Goal: Transaction & Acquisition: Purchase product/service

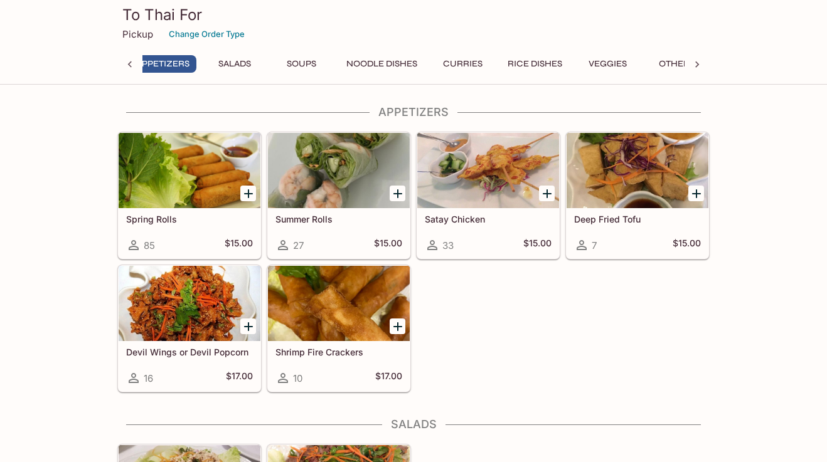
scroll to position [0, 5]
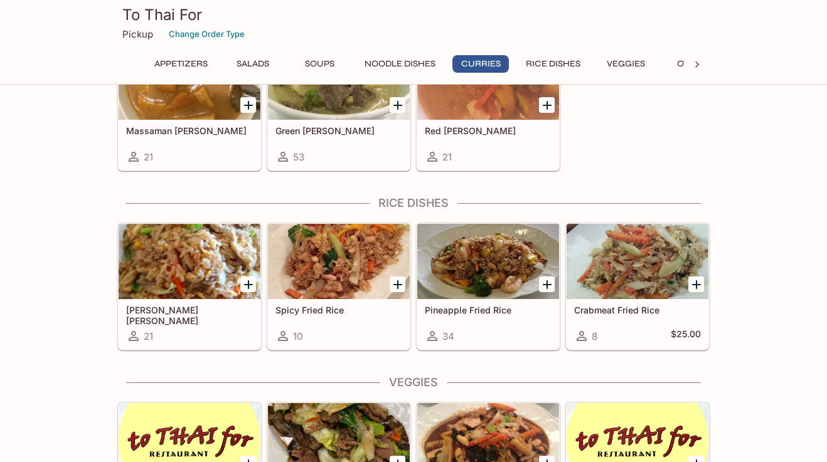
scroll to position [1087, 0]
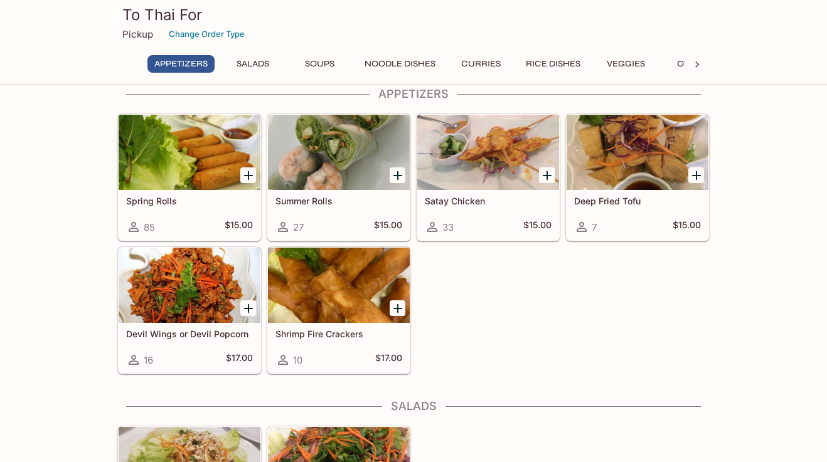
scroll to position [19, 0]
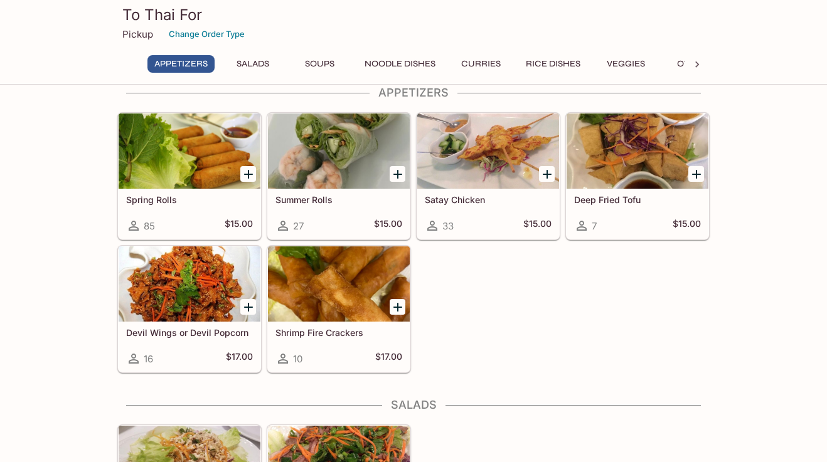
click at [552, 175] on icon "Add Satay Chicken" at bounding box center [547, 174] width 15 height 15
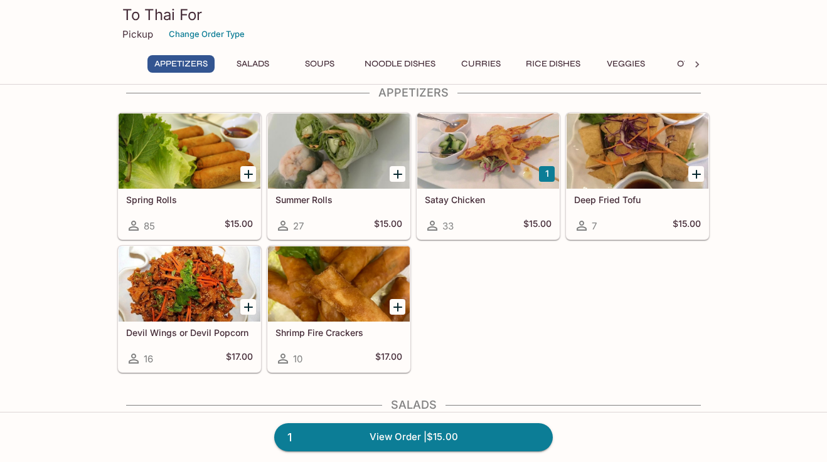
click at [552, 175] on button "1" at bounding box center [547, 174] width 16 height 16
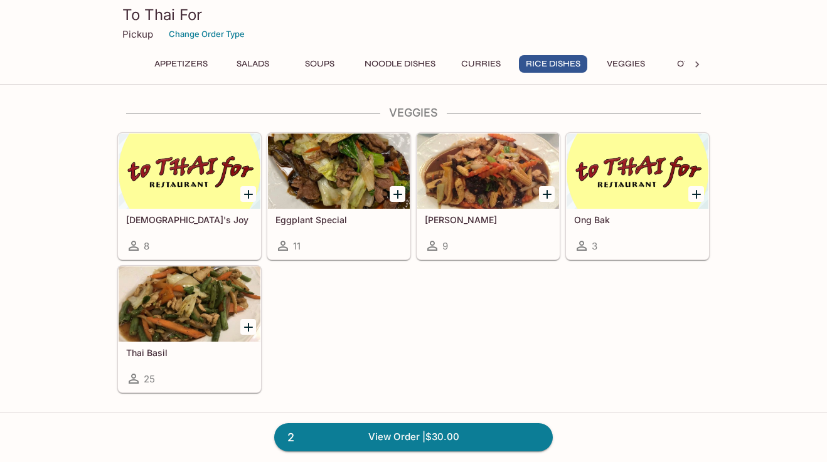
scroll to position [1356, 0]
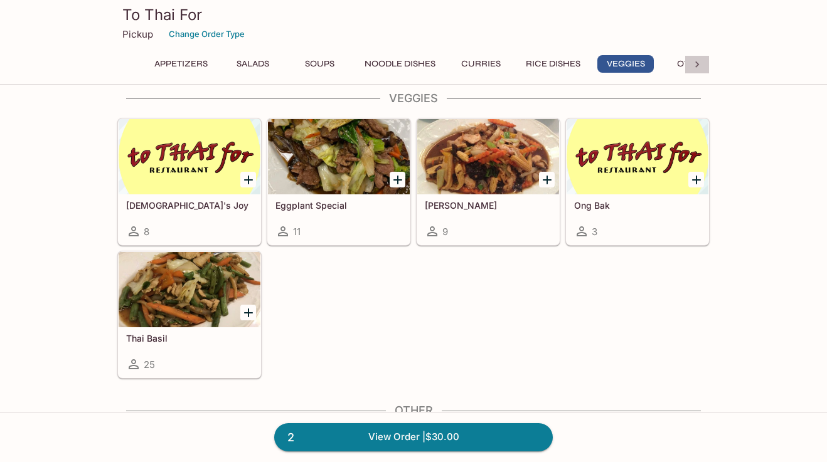
click at [698, 66] on icon at bounding box center [697, 64] width 13 height 13
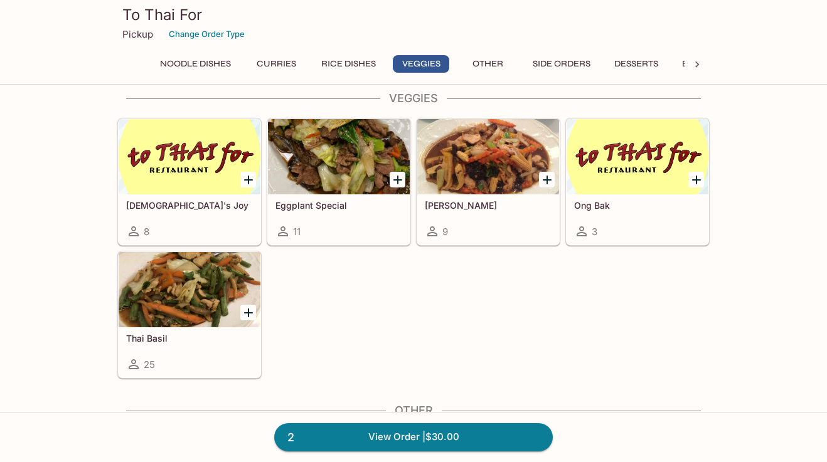
scroll to position [0, 266]
click at [698, 66] on div "Appetizers Salads Soups Noodle Dishes Curries Rice Dishes Veggies Other Side Or…" at bounding box center [413, 67] width 592 height 25
click at [469, 62] on button "Side Orders" at bounding box center [505, 64] width 72 height 18
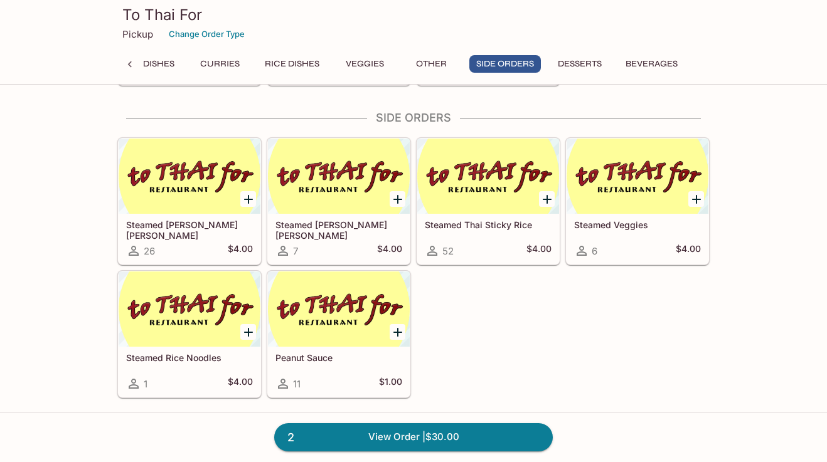
scroll to position [1833, 0]
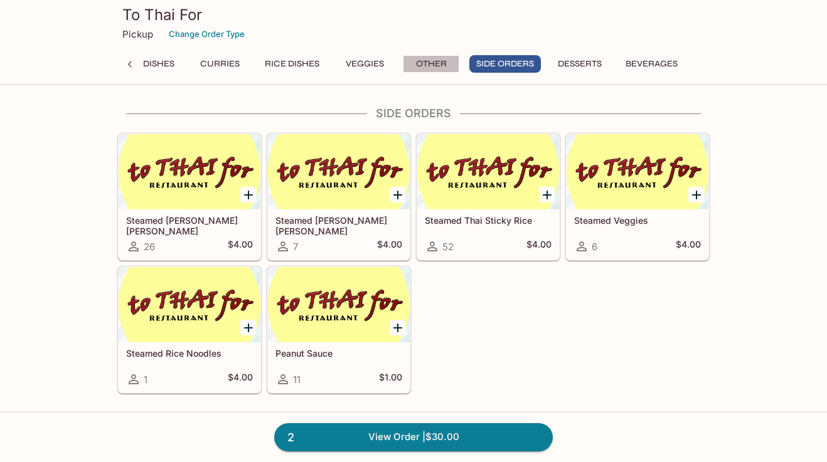
click at [437, 61] on button "Other" at bounding box center [431, 64] width 56 height 18
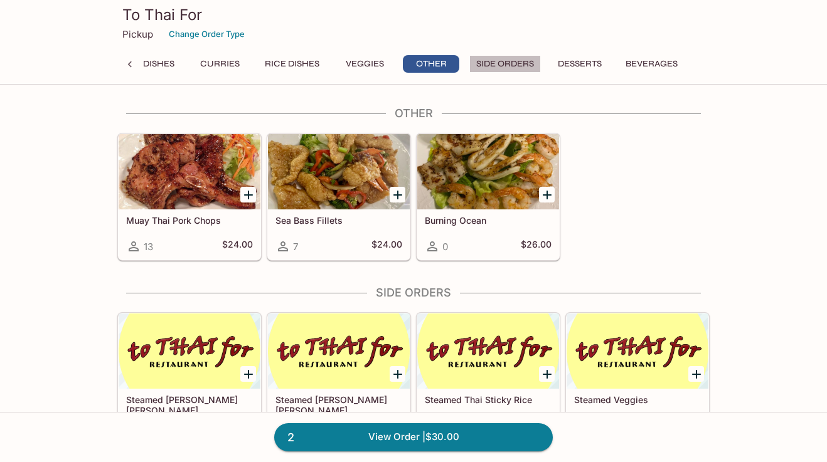
click at [469, 60] on button "Side Orders" at bounding box center [505, 64] width 72 height 18
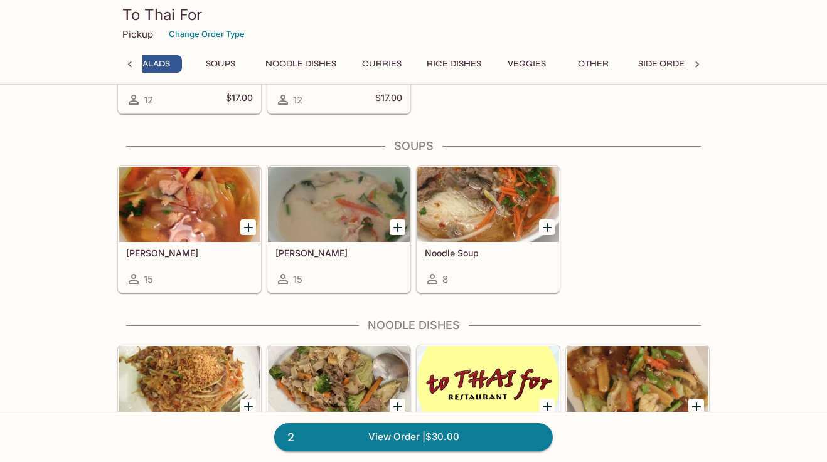
scroll to position [0, 83]
click at [477, 438] on link "2 View Order | $30.00" at bounding box center [413, 437] width 279 height 28
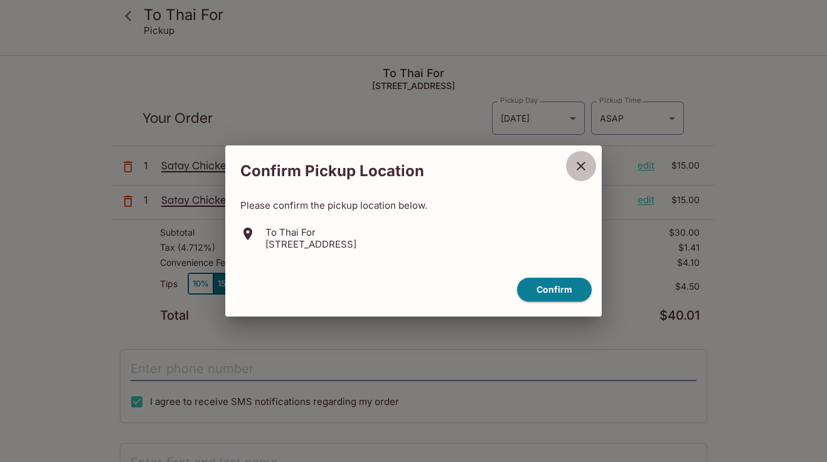
click at [585, 165] on icon "close" at bounding box center [580, 166] width 15 height 15
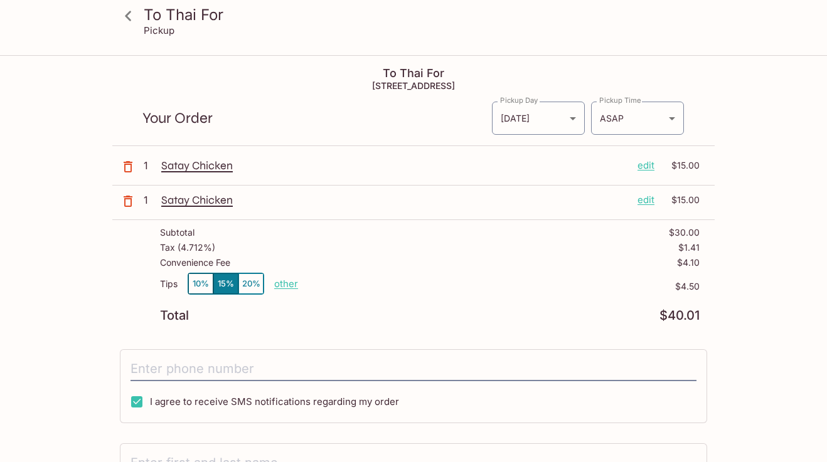
click at [639, 162] on p "edit" at bounding box center [645, 166] width 17 height 14
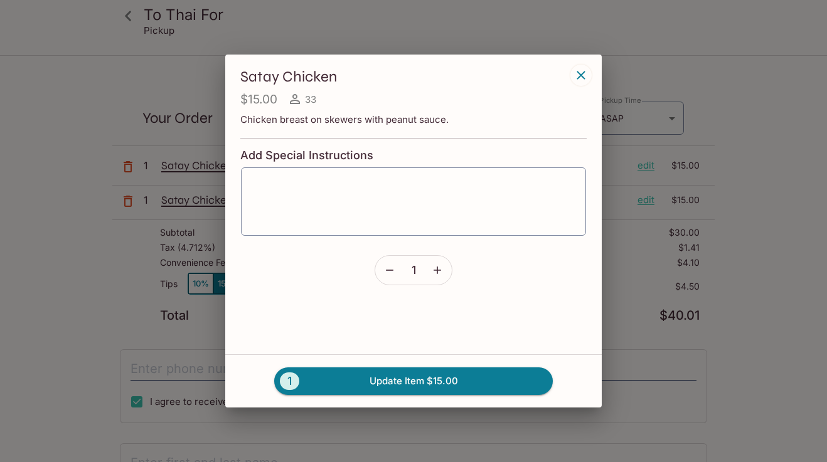
click at [396, 270] on button "button" at bounding box center [389, 270] width 29 height 29
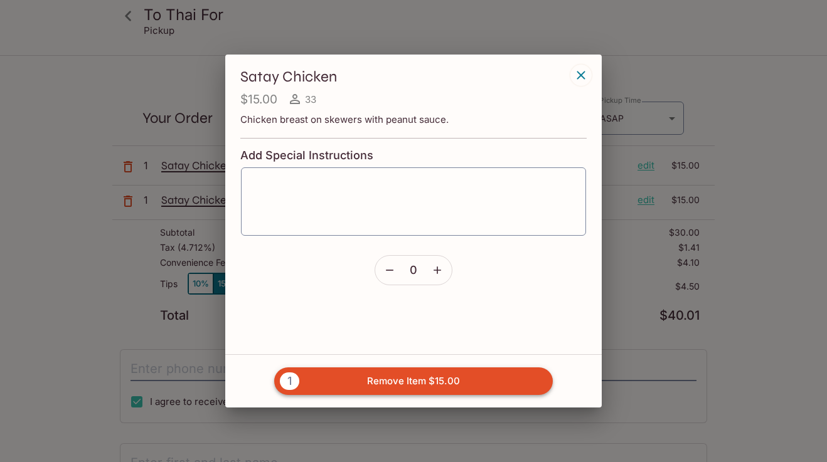
click at [430, 371] on button "1 Remove Item $15.00" at bounding box center [413, 382] width 279 height 28
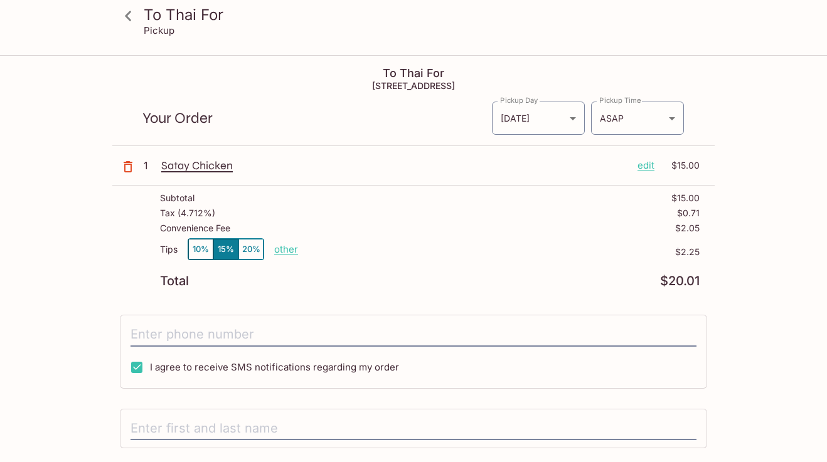
click at [643, 166] on p "edit" at bounding box center [645, 166] width 17 height 14
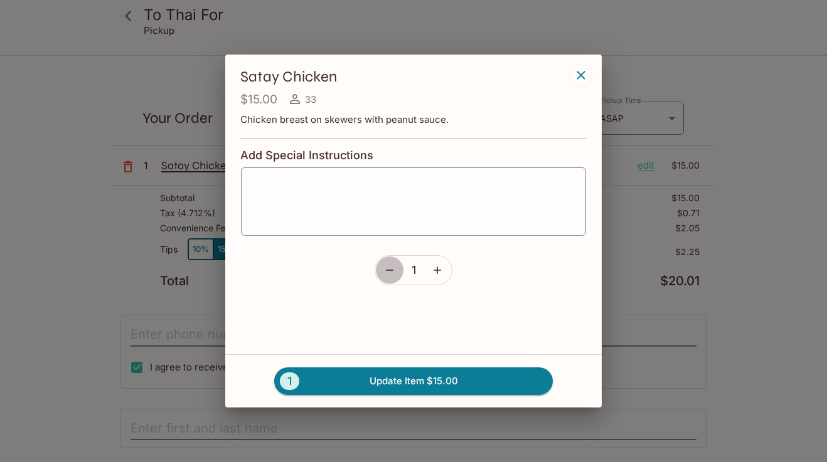
click at [384, 273] on icon "button" at bounding box center [389, 270] width 13 height 13
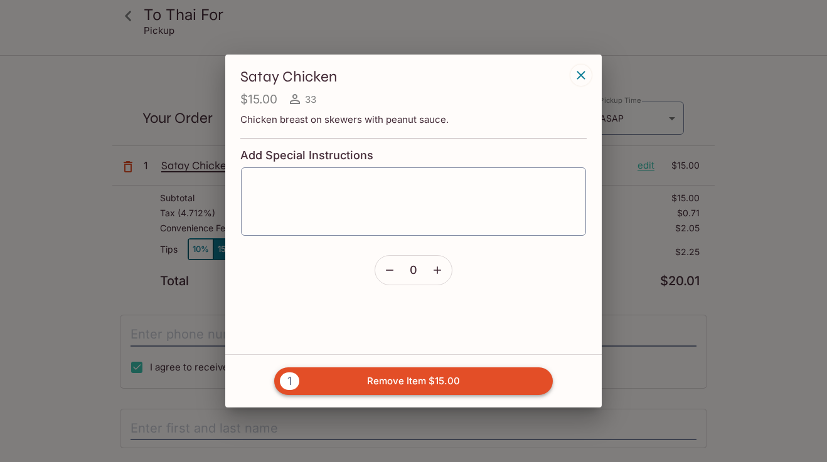
click at [388, 390] on button "1 Remove Item $15.00" at bounding box center [413, 382] width 279 height 28
